Goal: Check status: Check status

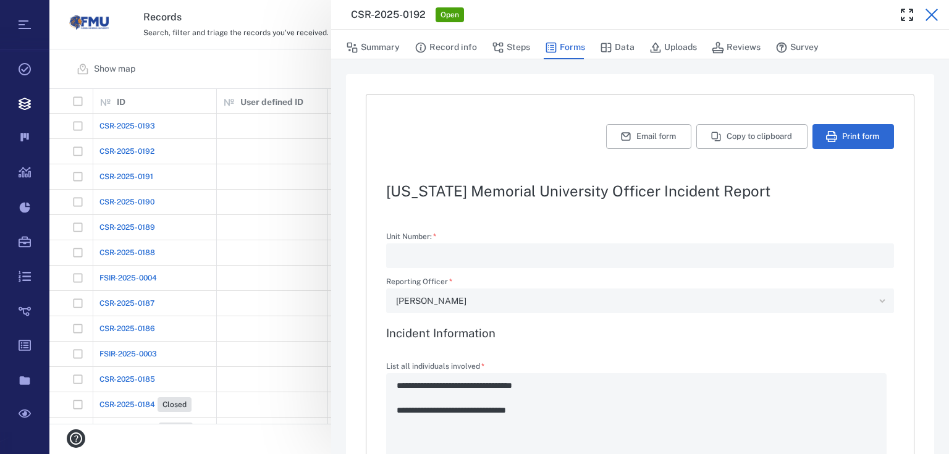
click at [938, 12] on icon "button" at bounding box center [931, 14] width 15 height 15
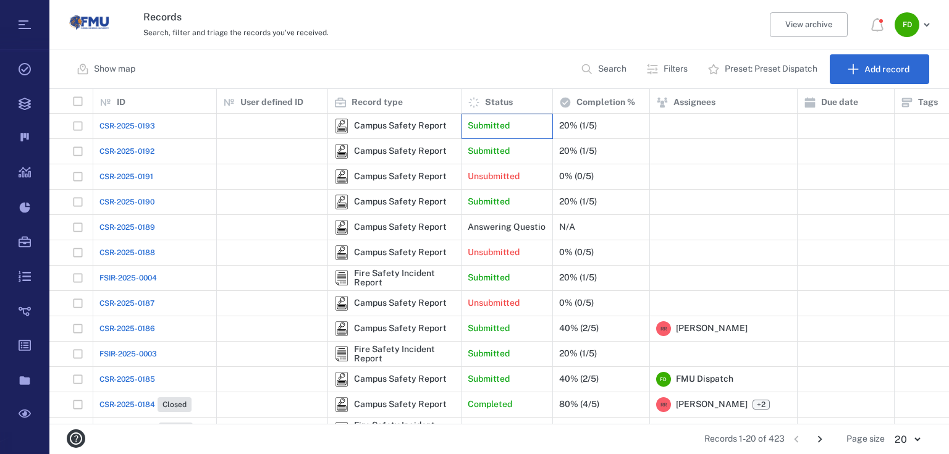
click at [524, 130] on div "Submitted" at bounding box center [507, 126] width 78 height 25
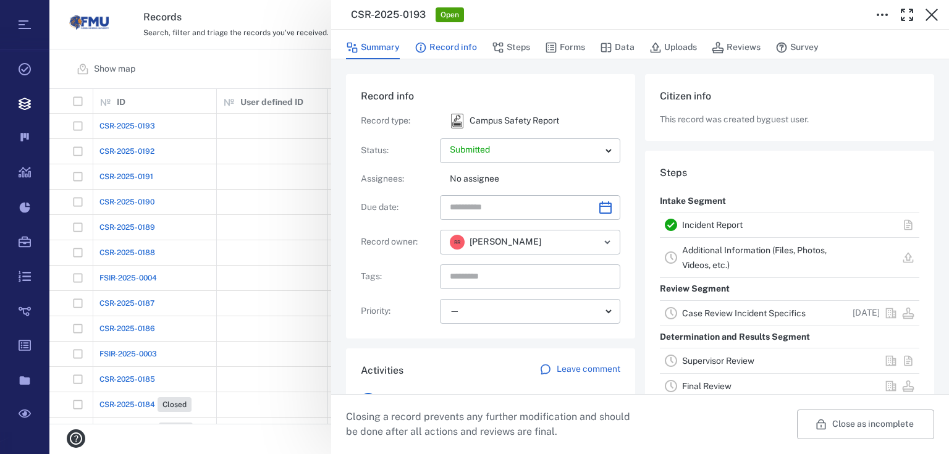
click at [457, 44] on button "Record info" at bounding box center [446, 47] width 62 height 23
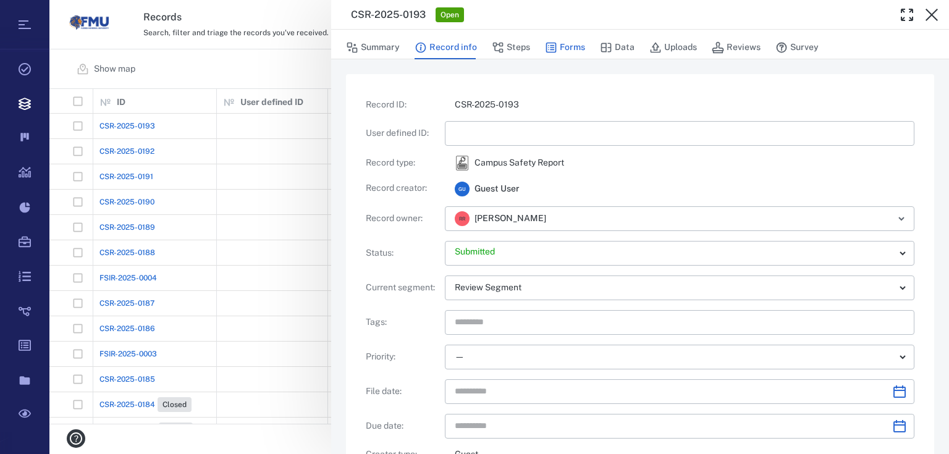
click at [573, 50] on button "Forms" at bounding box center [565, 47] width 40 height 23
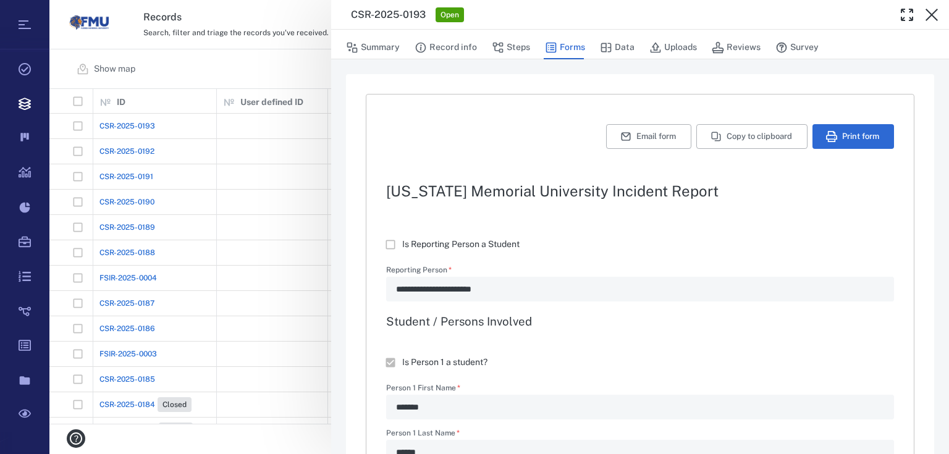
type textarea "*"
click at [934, 19] on icon "button" at bounding box center [931, 14] width 15 height 15
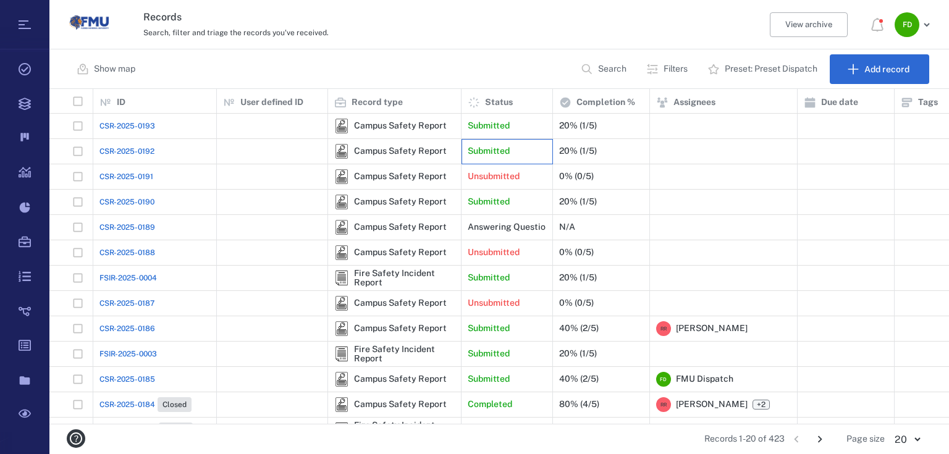
click at [495, 146] on p "Submitted" at bounding box center [489, 151] width 42 height 12
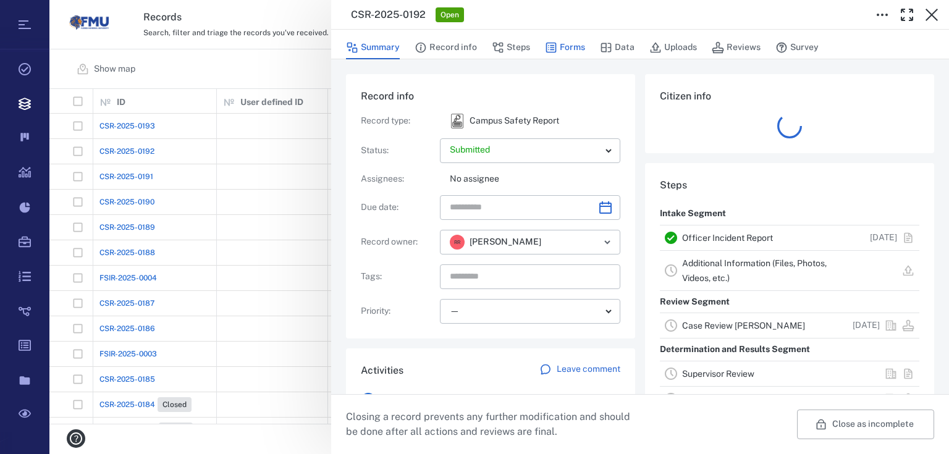
click at [568, 44] on button "Forms" at bounding box center [565, 47] width 40 height 23
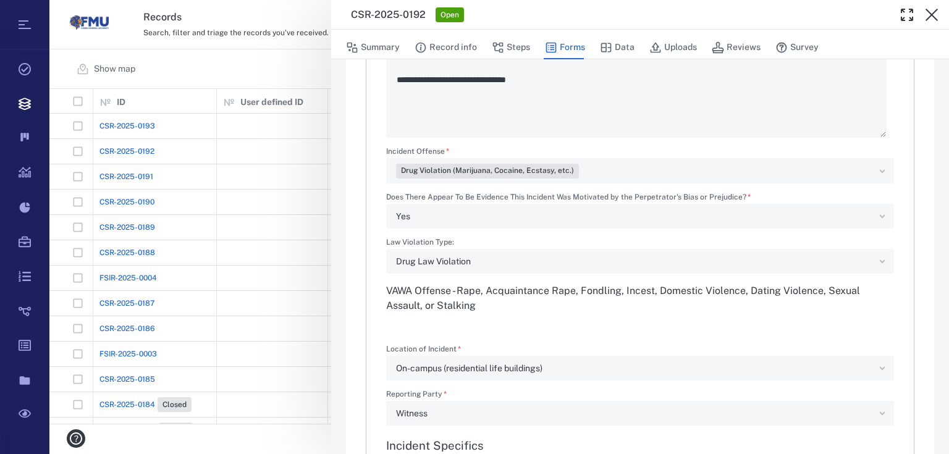
scroll to position [346, 0]
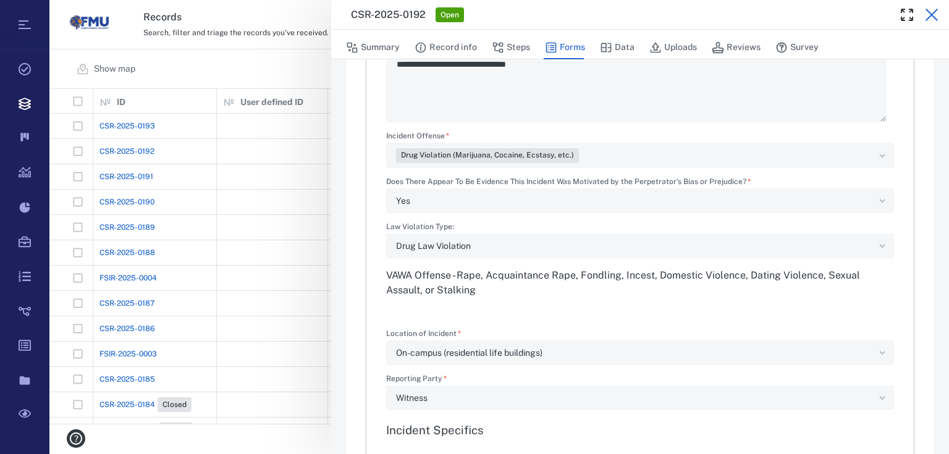
click at [928, 10] on icon "button" at bounding box center [931, 14] width 15 height 15
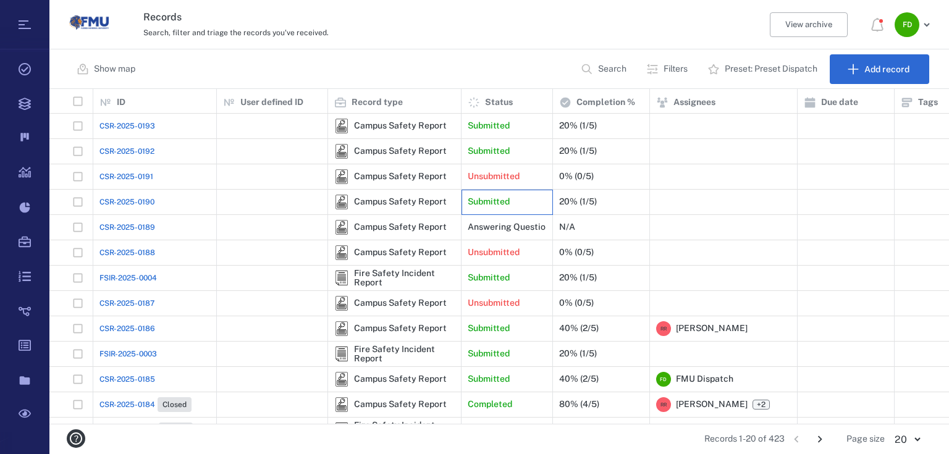
click at [482, 200] on p "Submitted" at bounding box center [489, 202] width 42 height 12
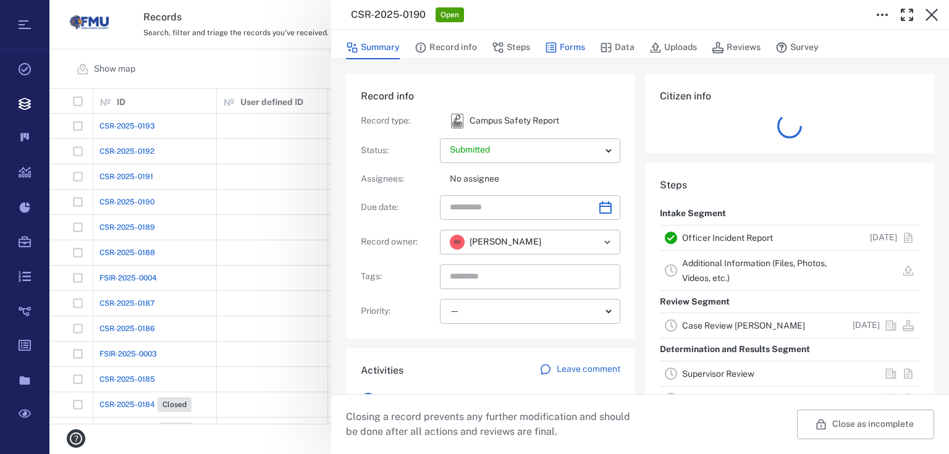
click at [556, 49] on icon "button" at bounding box center [551, 47] width 12 height 12
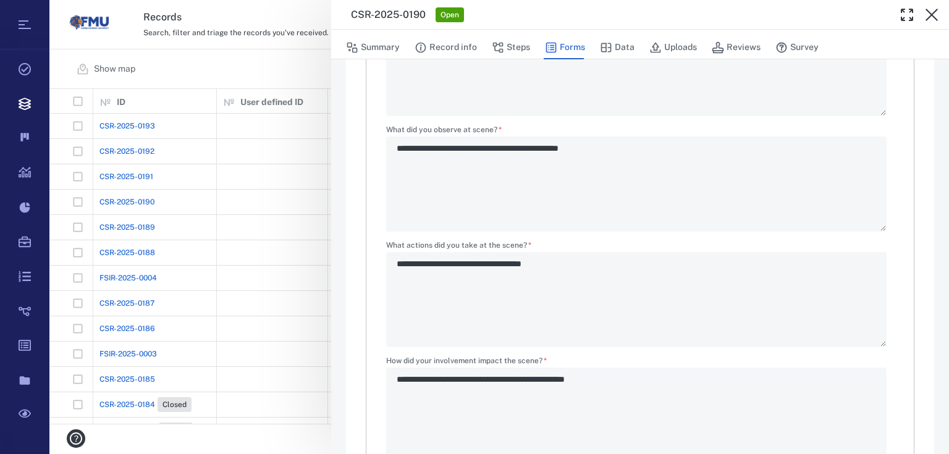
scroll to position [1483, 0]
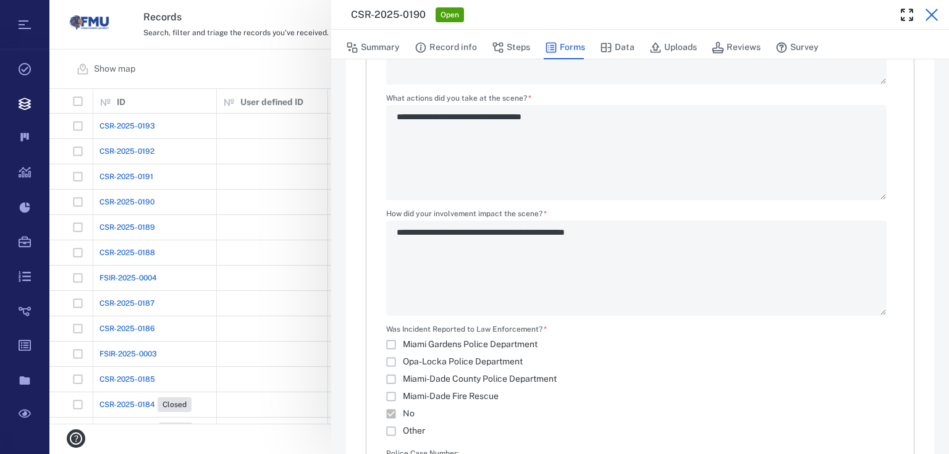
click at [937, 16] on icon "button" at bounding box center [931, 14] width 15 height 15
